Goal: Information Seeking & Learning: Find specific fact

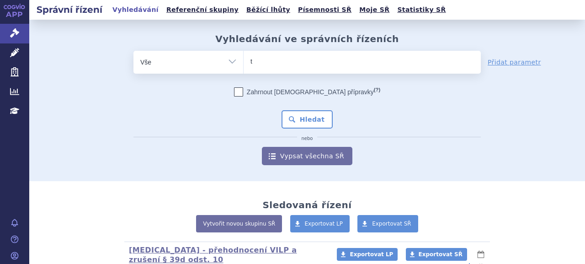
type input "ta"
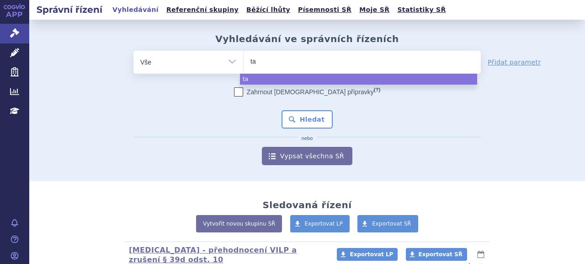
type input "tan"
type input "tane"
type input "ta"
type input "tab"
type input "tav"
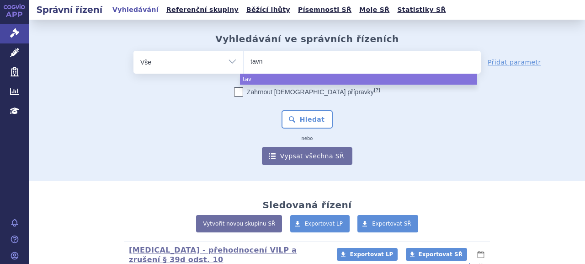
type input "tavne"
type input "tavneos"
select select "tavneos"
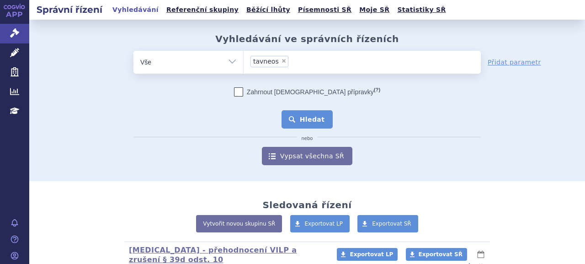
click at [312, 125] on button "Hledat" at bounding box center [308, 119] width 52 height 18
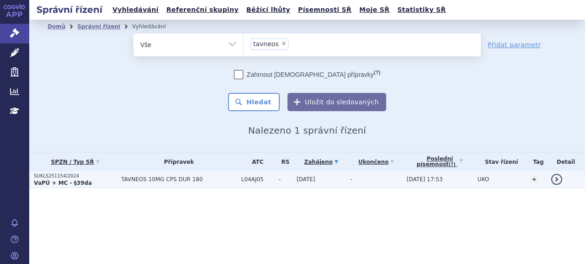
click at [55, 180] on strong "VaPÚ + MC - §39da" at bounding box center [63, 183] width 58 height 6
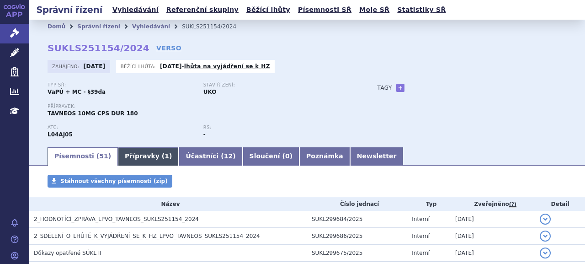
click at [123, 156] on link "Přípravky ( 1 )" at bounding box center [148, 156] width 61 height 18
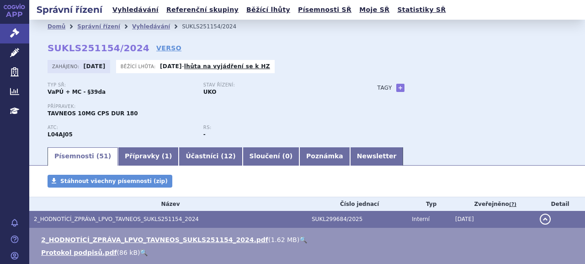
scroll to position [91, 0]
